Goal: Transaction & Acquisition: Purchase product/service

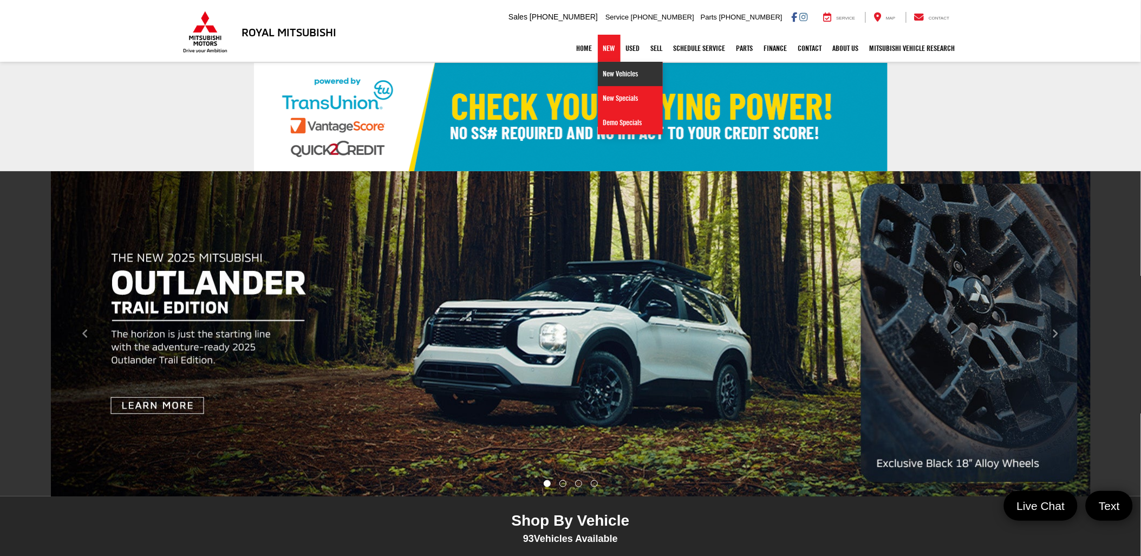
click at [607, 77] on link "New Vehicles" at bounding box center [630, 74] width 65 height 24
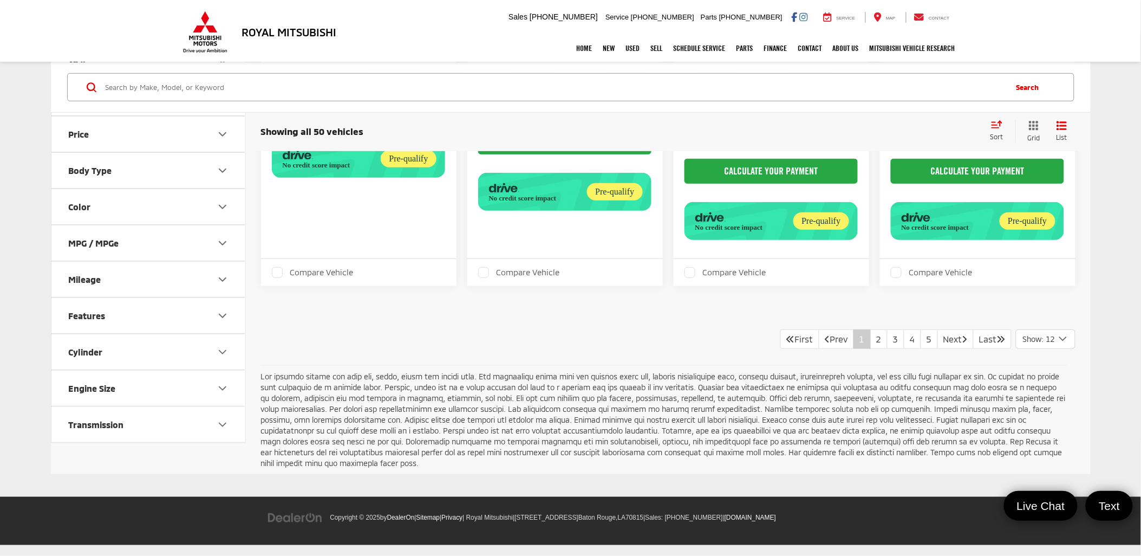
scroll to position [1721, 0]
